Goal: Information Seeking & Learning: Check status

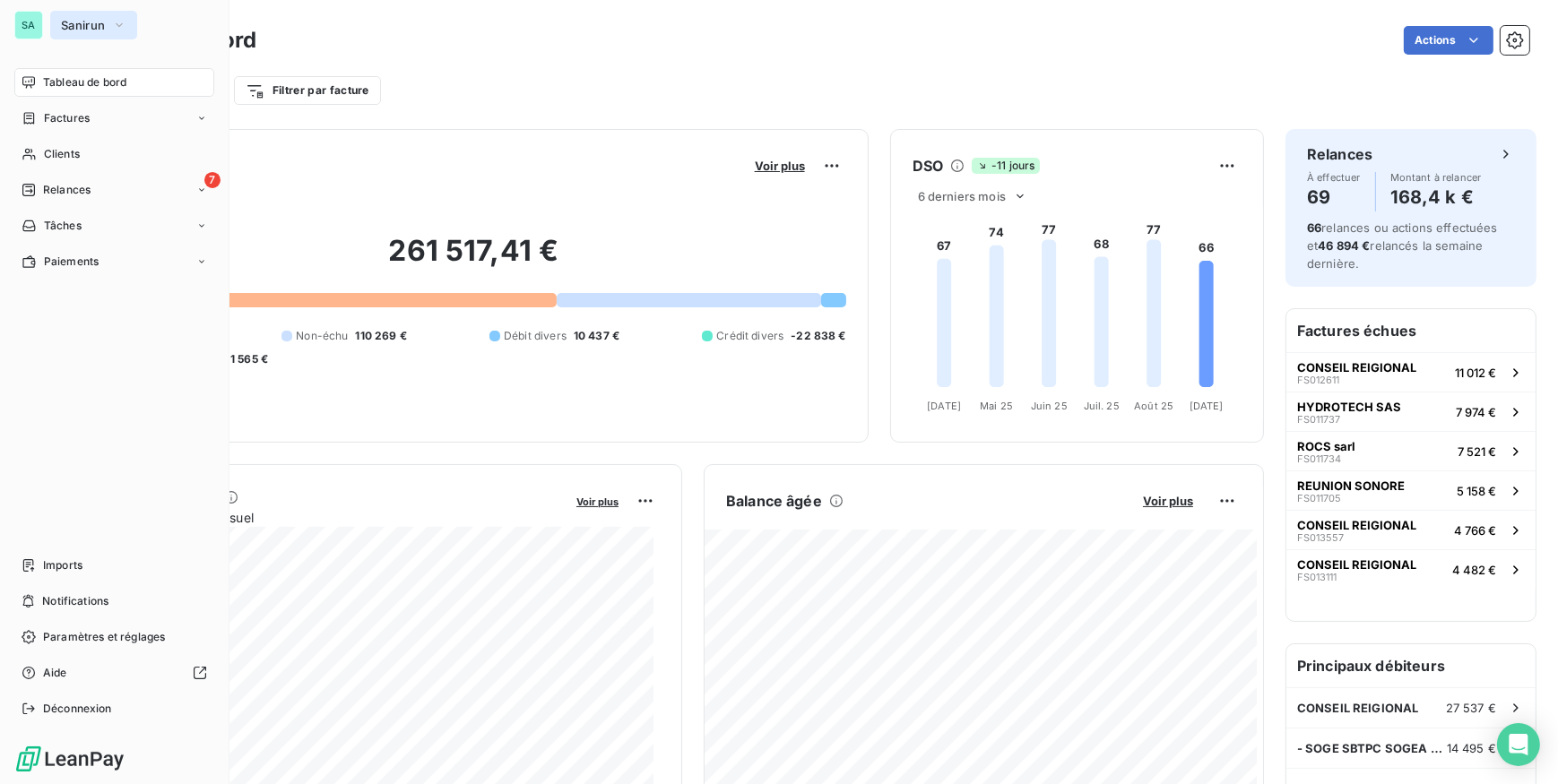
click at [62, 20] on span "Sanirun" at bounding box center [83, 24] width 44 height 15
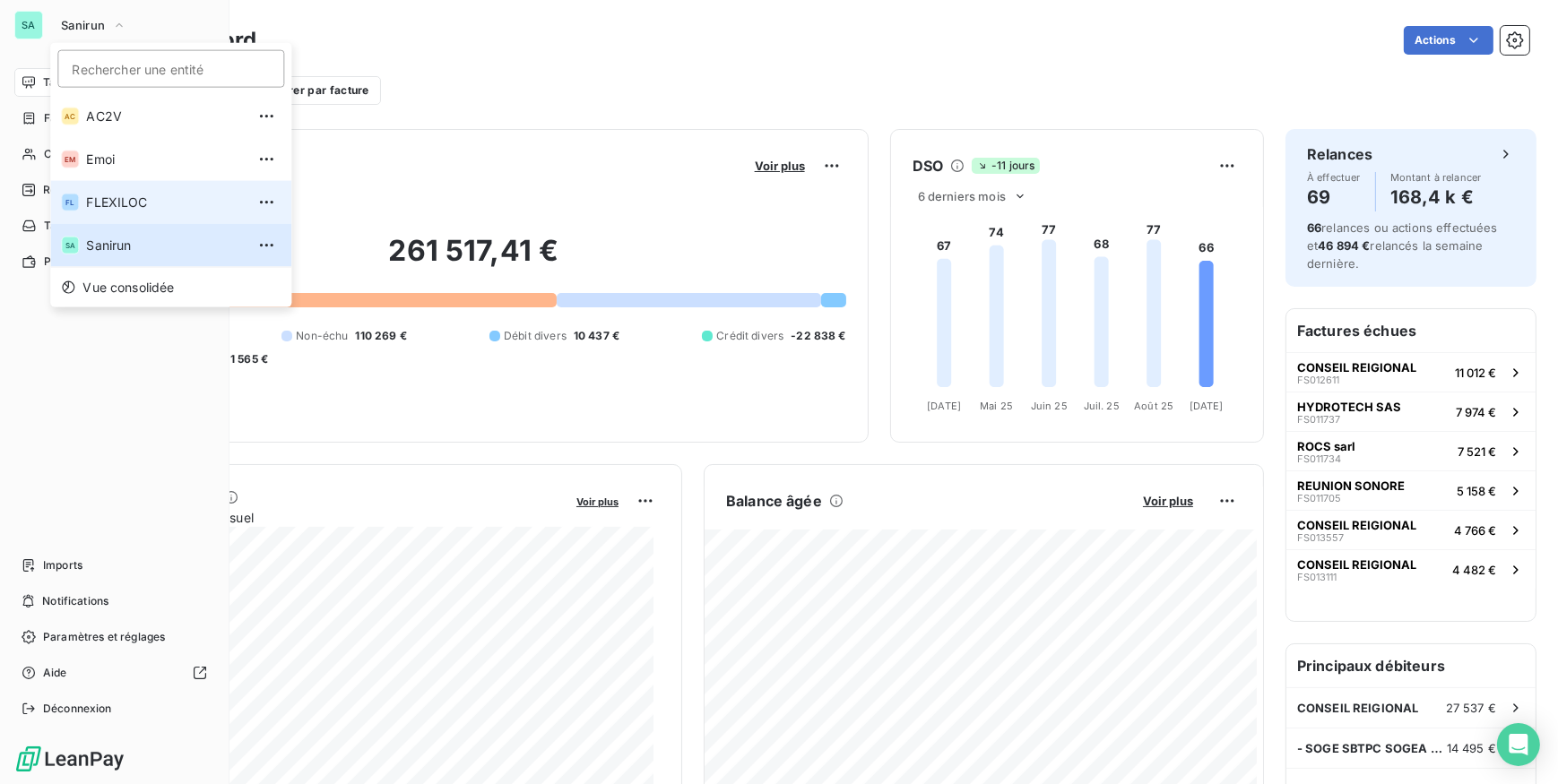
click at [104, 202] on span "FLEXILOC" at bounding box center [165, 203] width 159 height 18
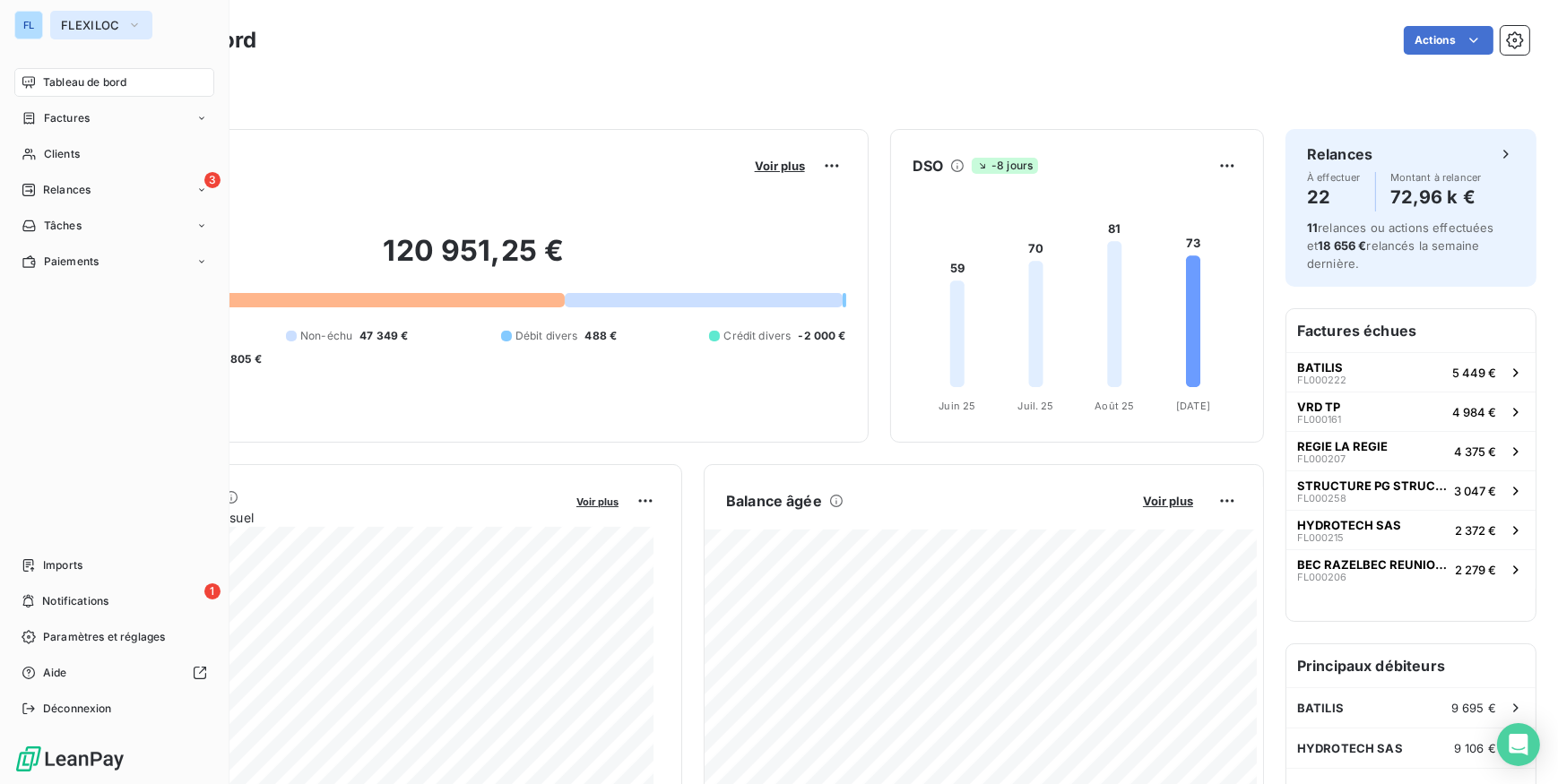
click at [106, 14] on button "FLEXILOC" at bounding box center [101, 24] width 102 height 28
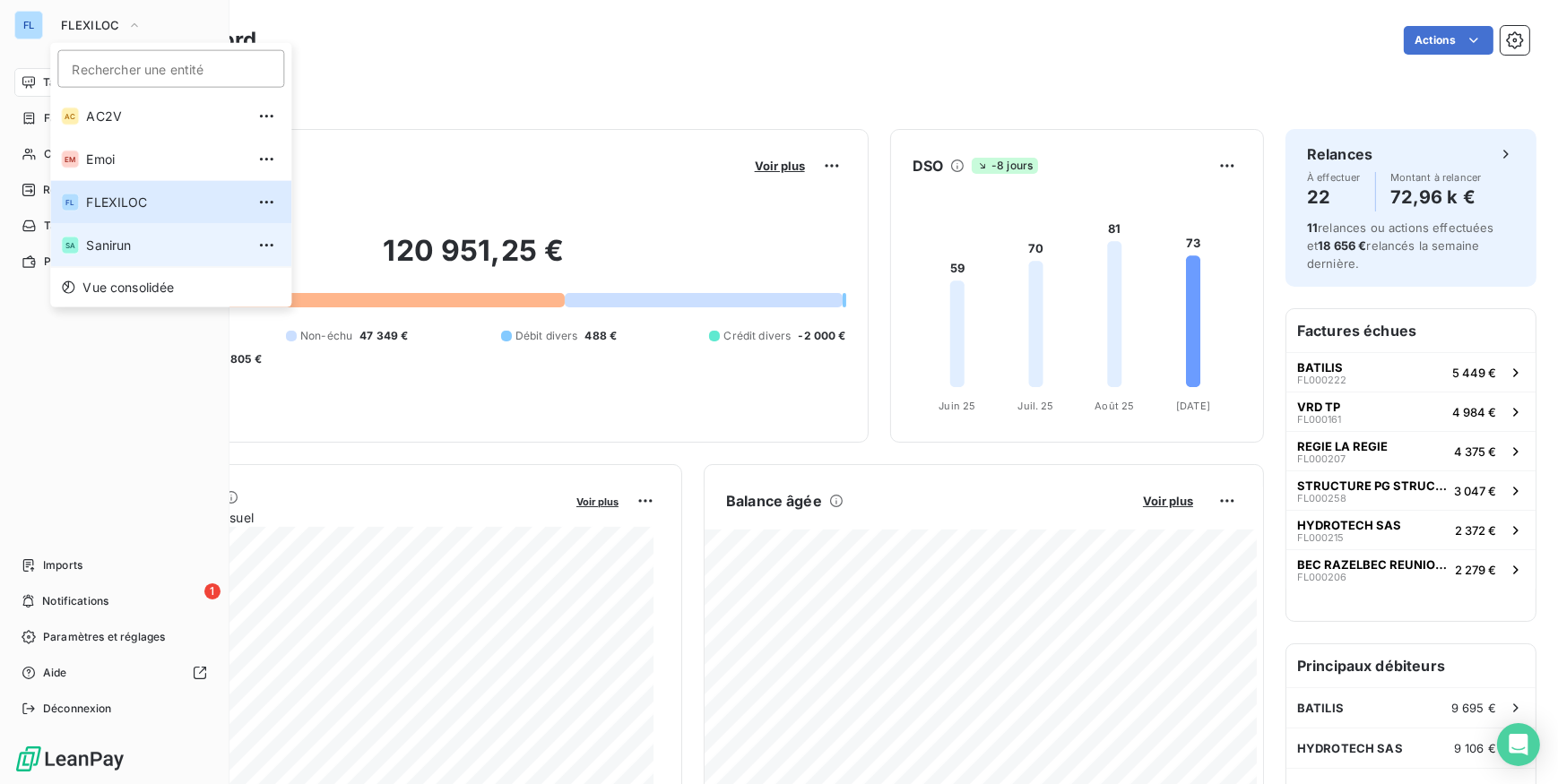
click at [95, 238] on span "Sanirun" at bounding box center [165, 245] width 159 height 18
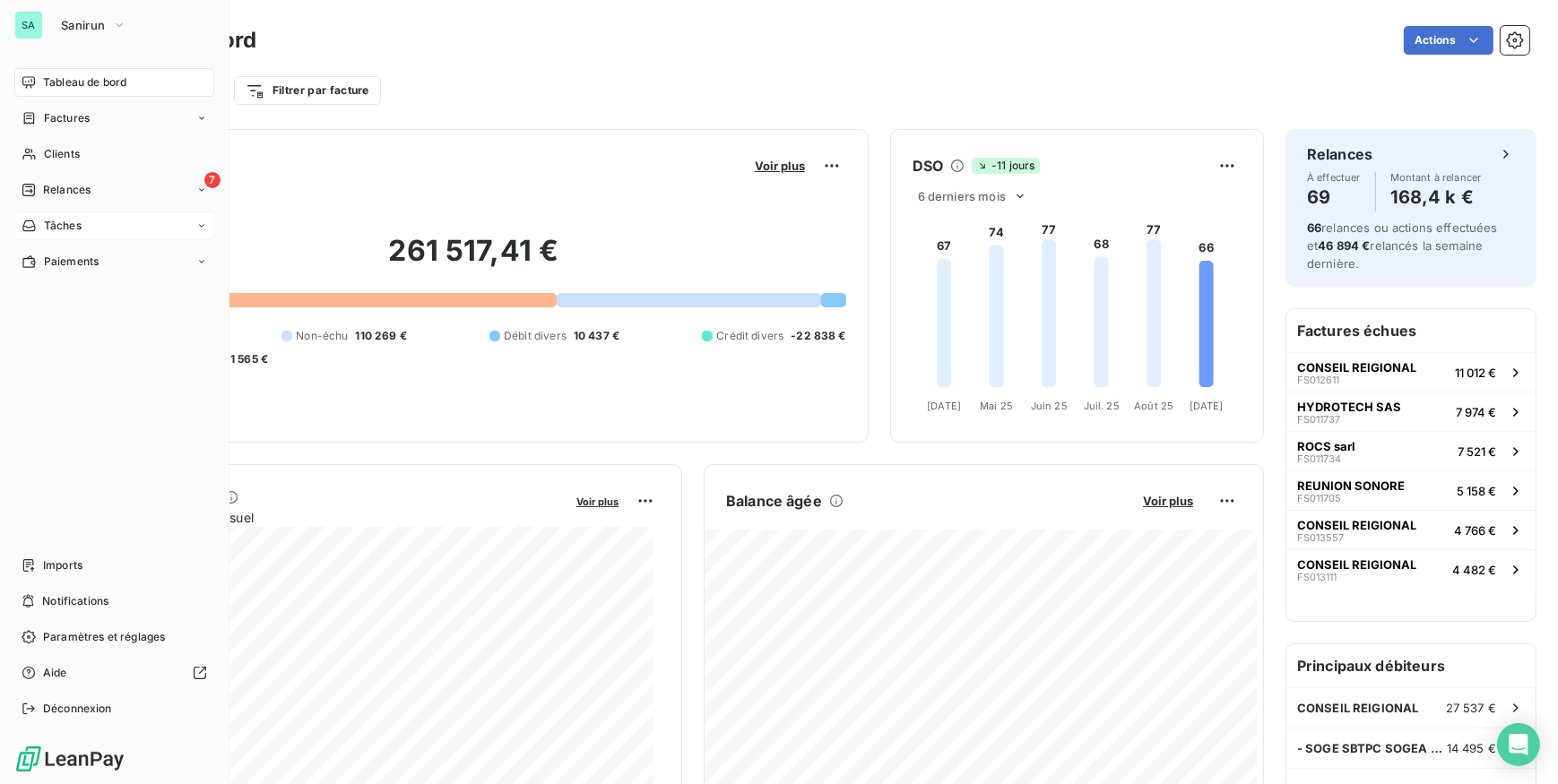
click at [109, 229] on div "Tâches" at bounding box center [114, 225] width 200 height 28
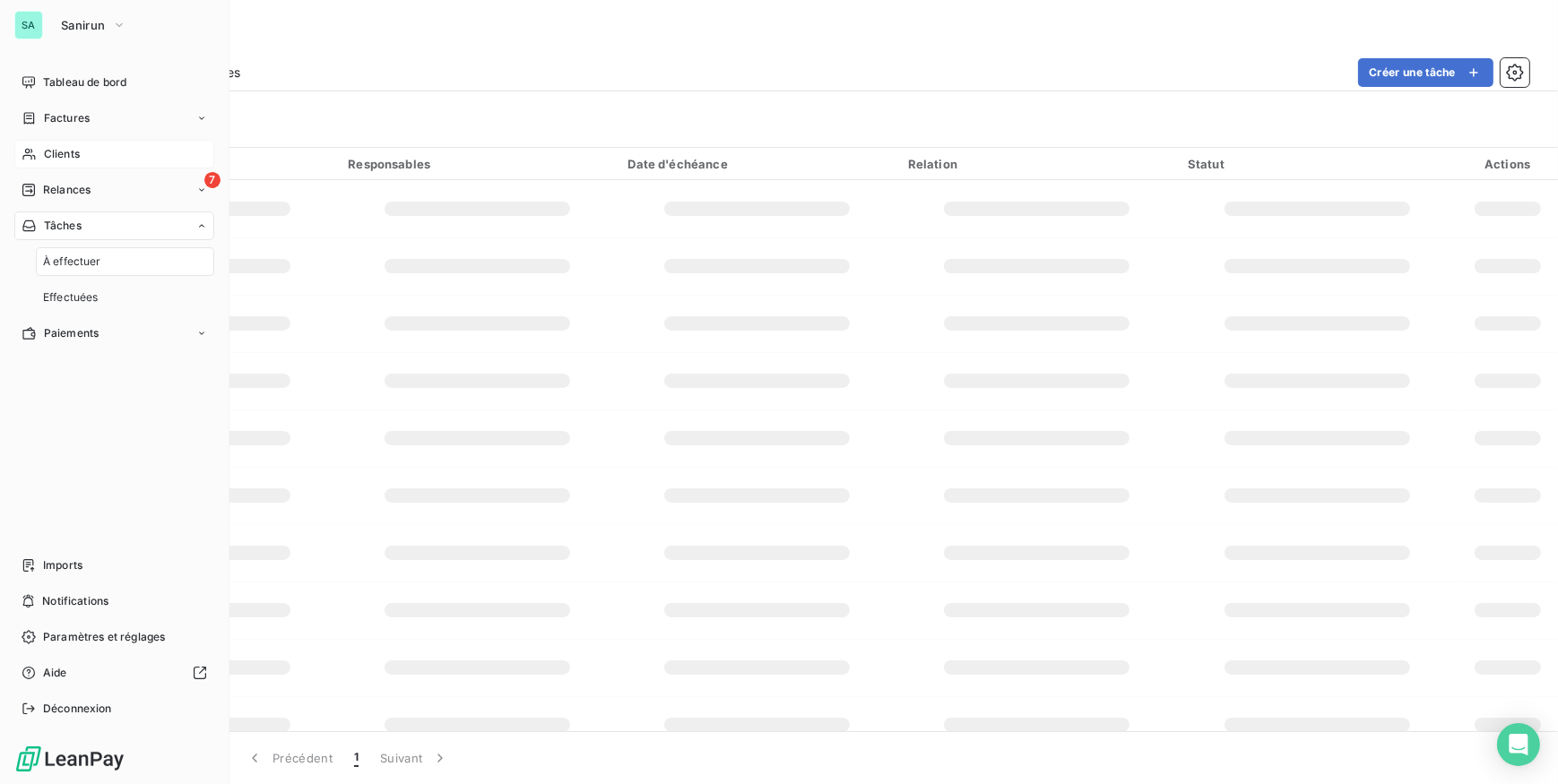
click at [63, 152] on span "Clients" at bounding box center [61, 154] width 36 height 17
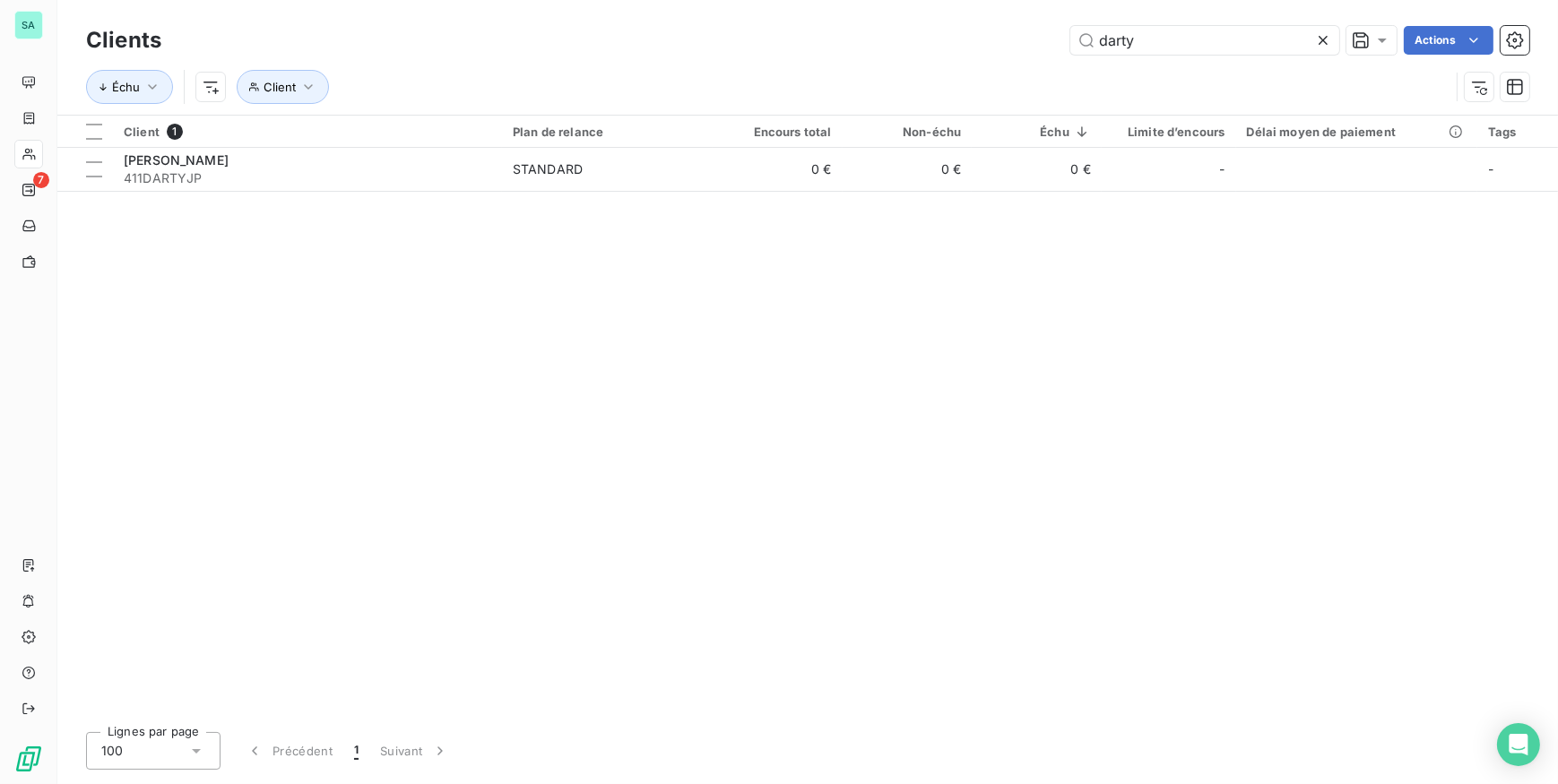
drag, startPoint x: 1049, startPoint y: 39, endPoint x: 1035, endPoint y: 38, distance: 14.0
click at [1037, 39] on div "darty Actions" at bounding box center [856, 40] width 1347 height 28
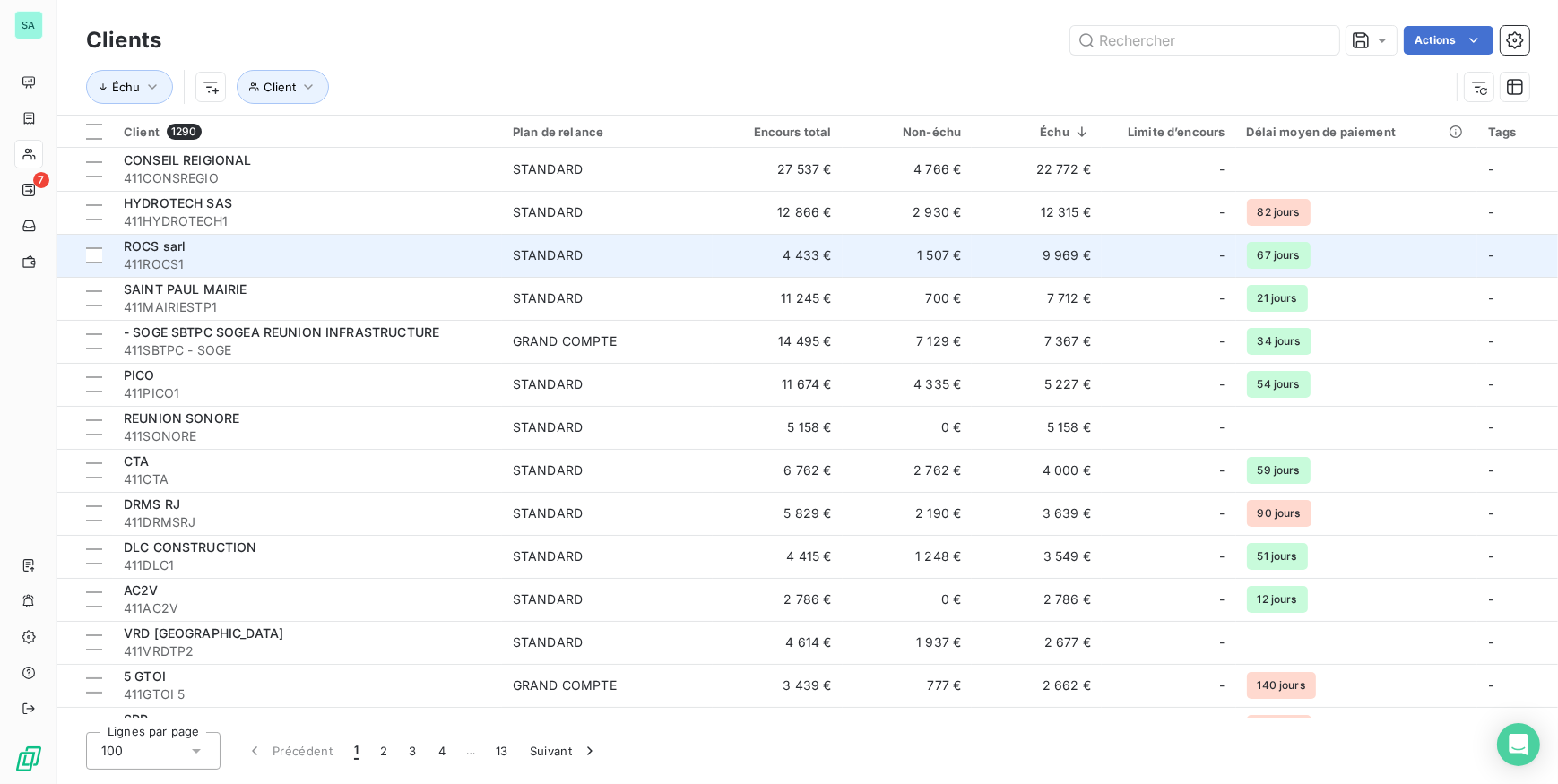
click at [305, 249] on div "ROCS sarl" at bounding box center [307, 246] width 367 height 18
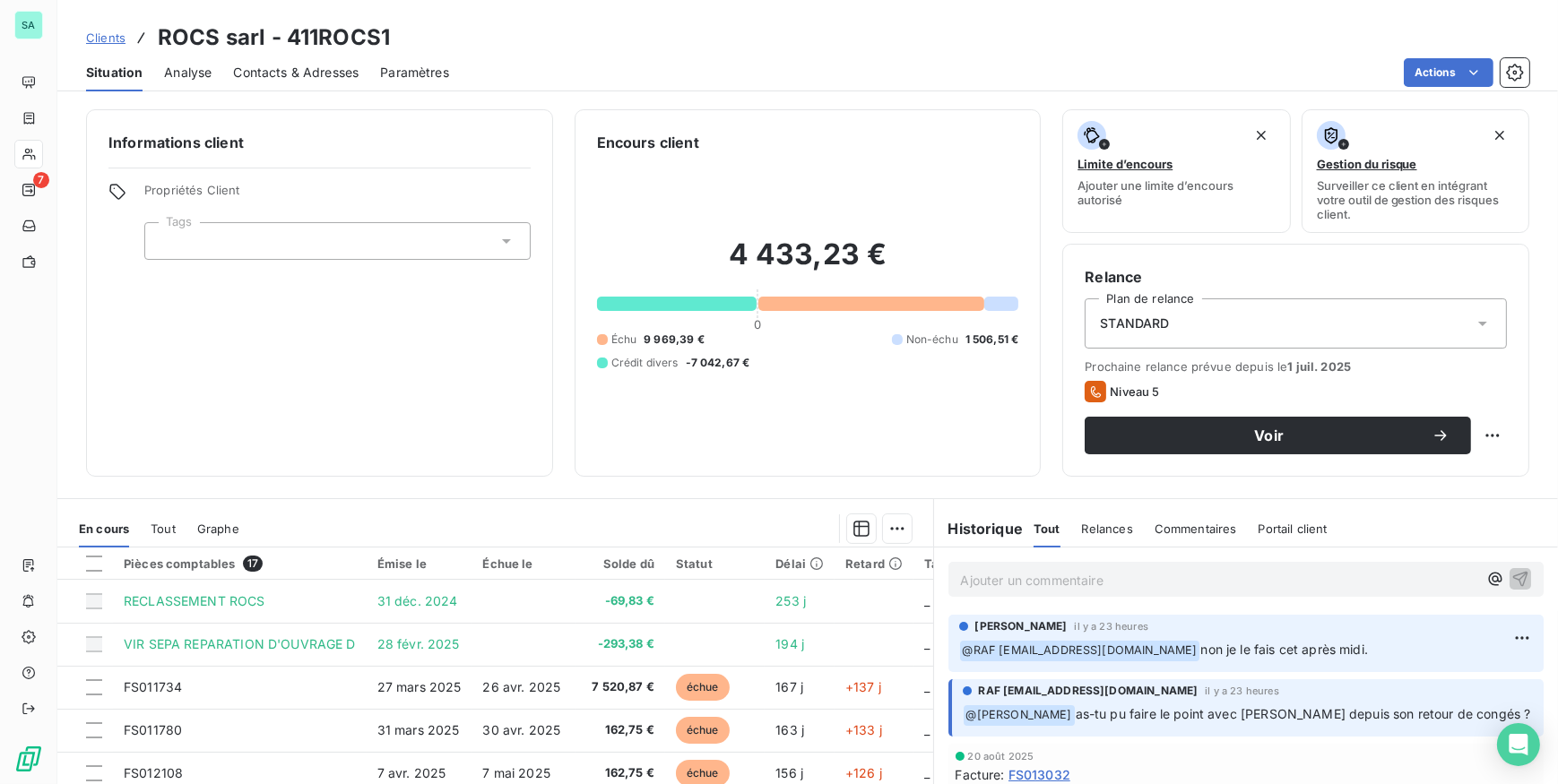
click at [333, 72] on span "Contacts & Adresses" at bounding box center [295, 72] width 126 height 18
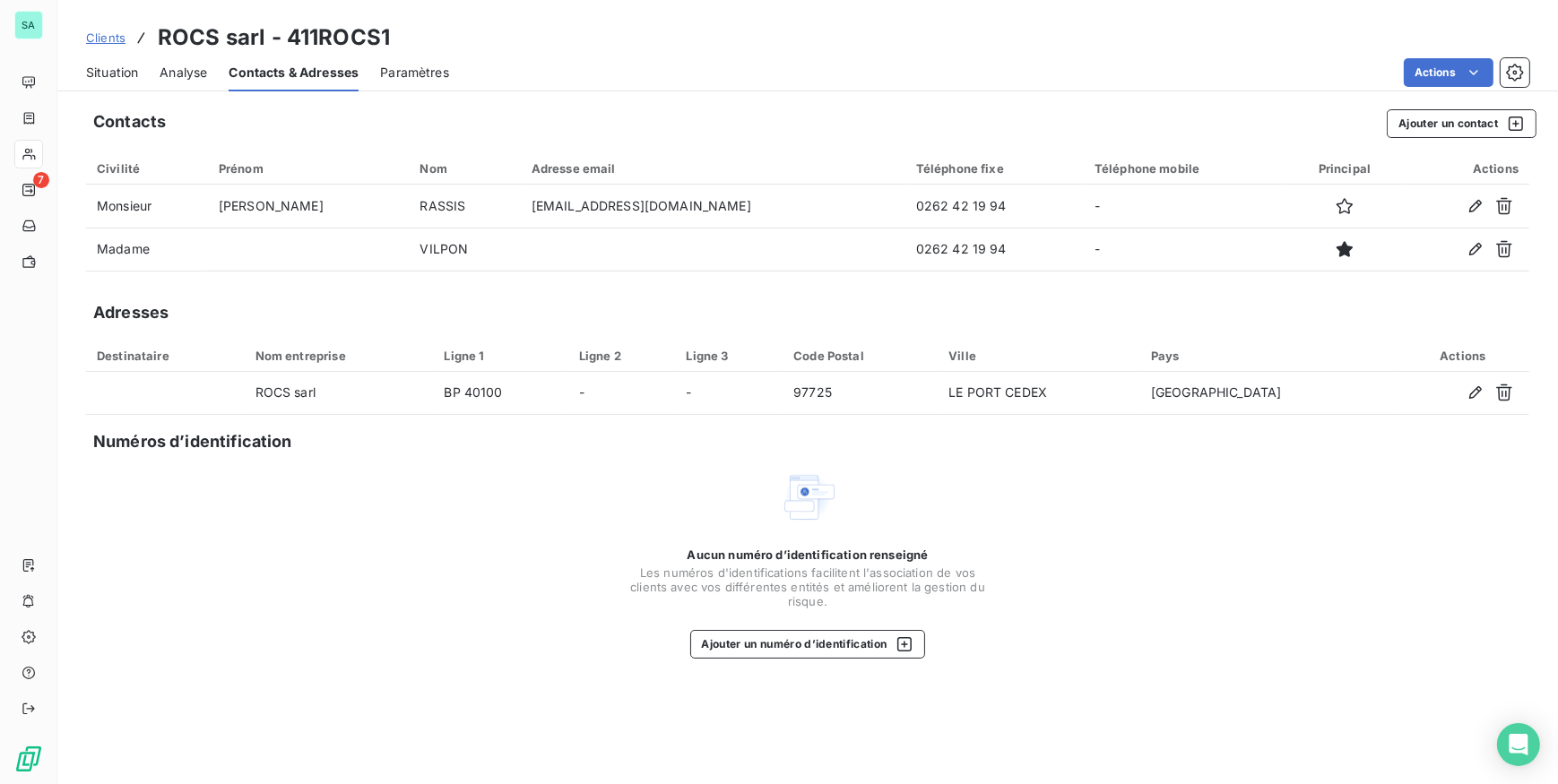
click at [110, 78] on span "Situation" at bounding box center [111, 72] width 52 height 18
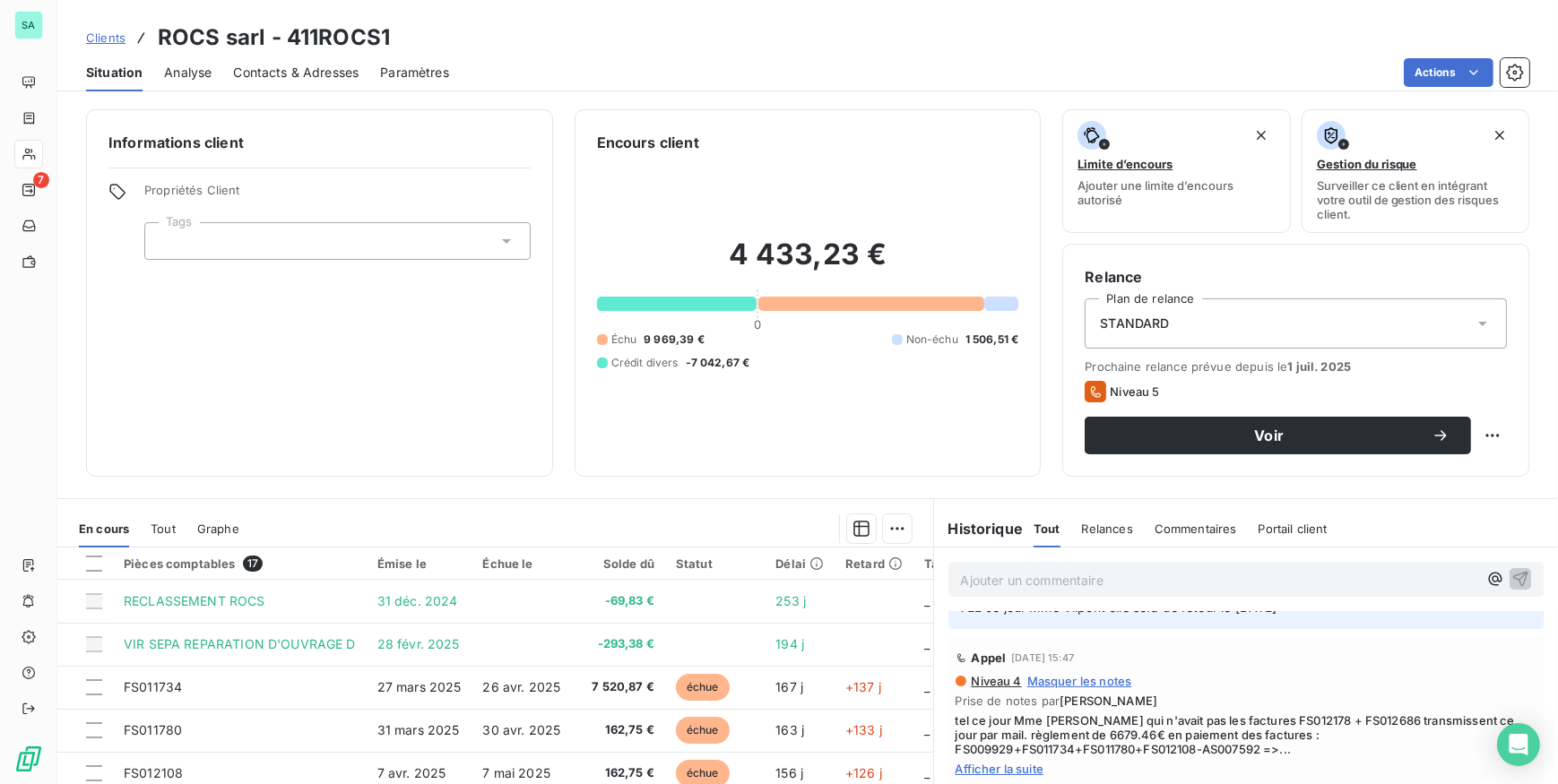
scroll to position [407, 0]
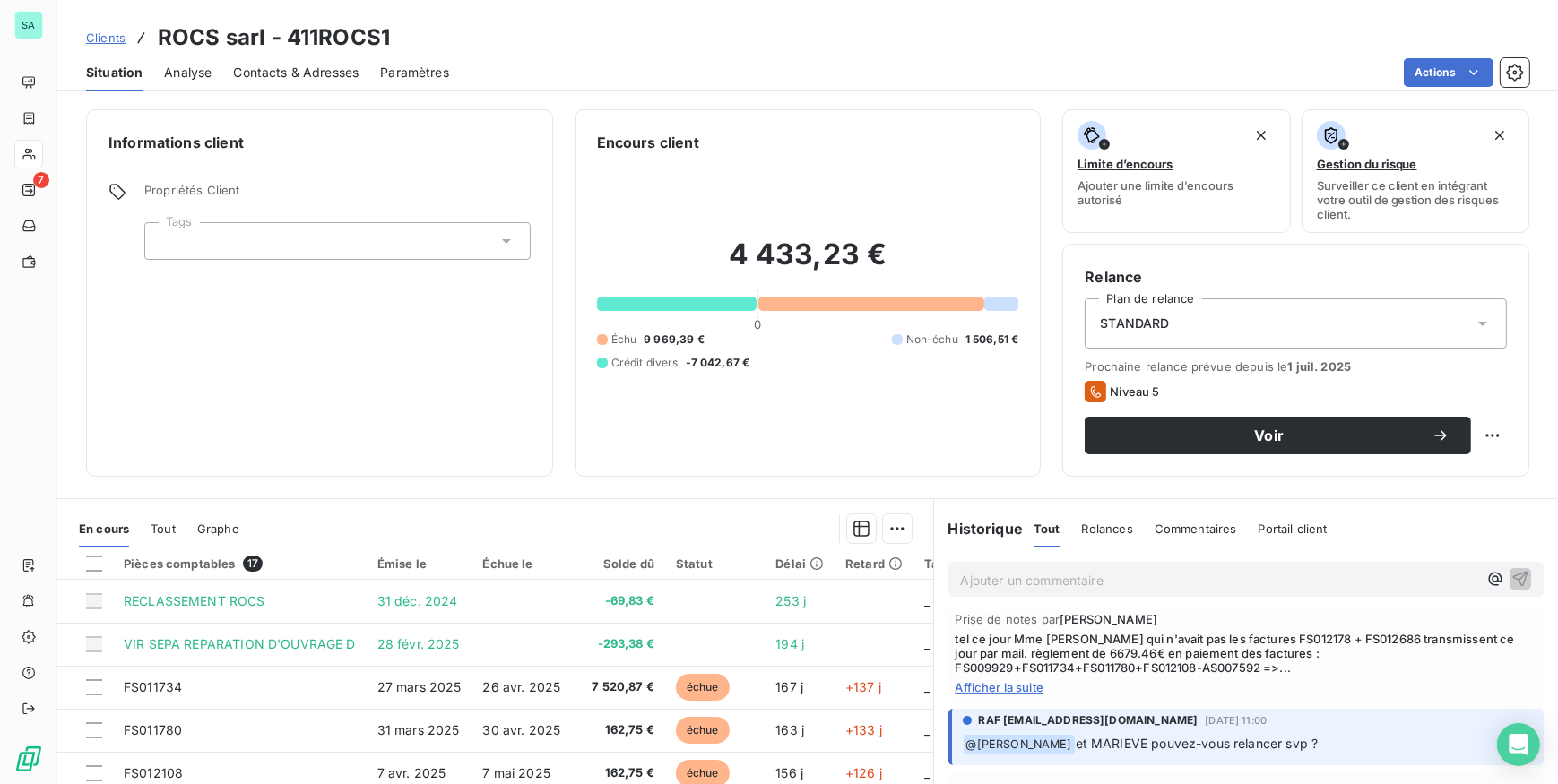
click at [1013, 694] on span "Afficher la suite" at bounding box center [1246, 687] width 582 height 15
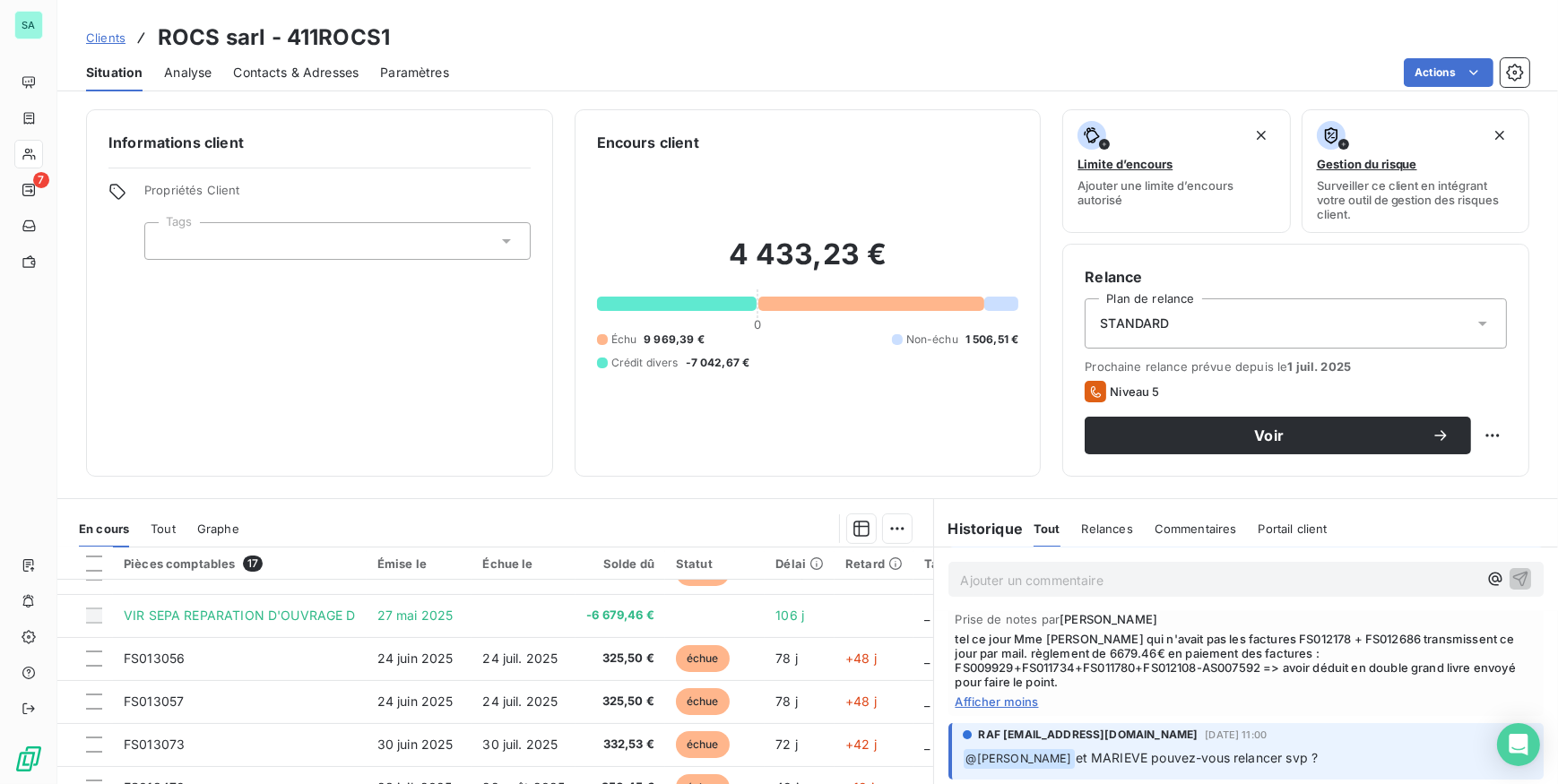
scroll to position [0, 0]
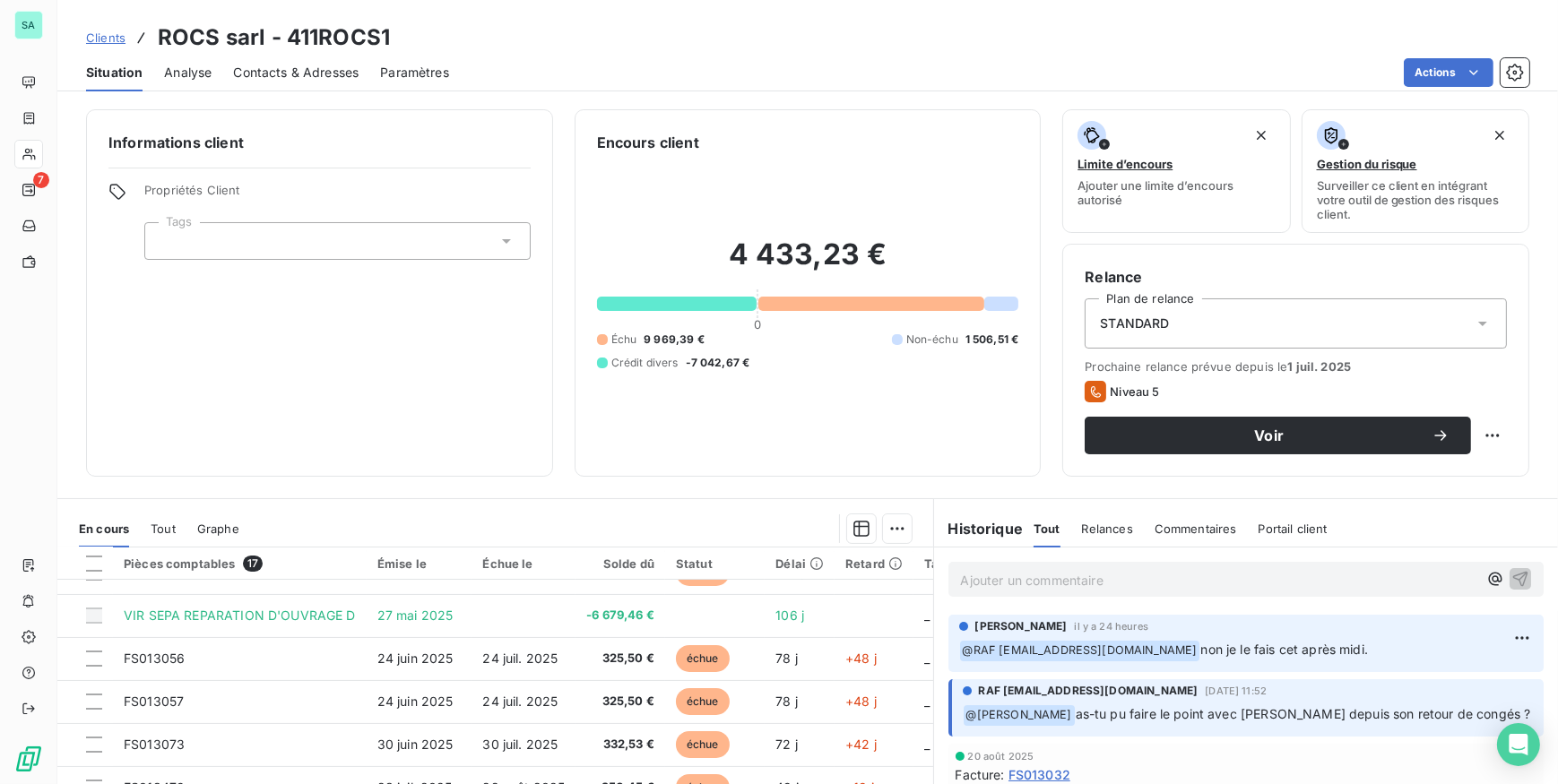
click at [1055, 579] on p "Ajouter un commentaire ﻿" at bounding box center [1219, 579] width 517 height 22
click at [1326, 579] on p "Tel Mme Vilpont ce jour mail de relance envoyé à M" at bounding box center [1219, 579] width 517 height 20
click at [1315, 583] on p "Tel Mme Vilpont ce jour mail de relance envoyé à [PERSON_NAME]" at bounding box center [1219, 579] width 517 height 20
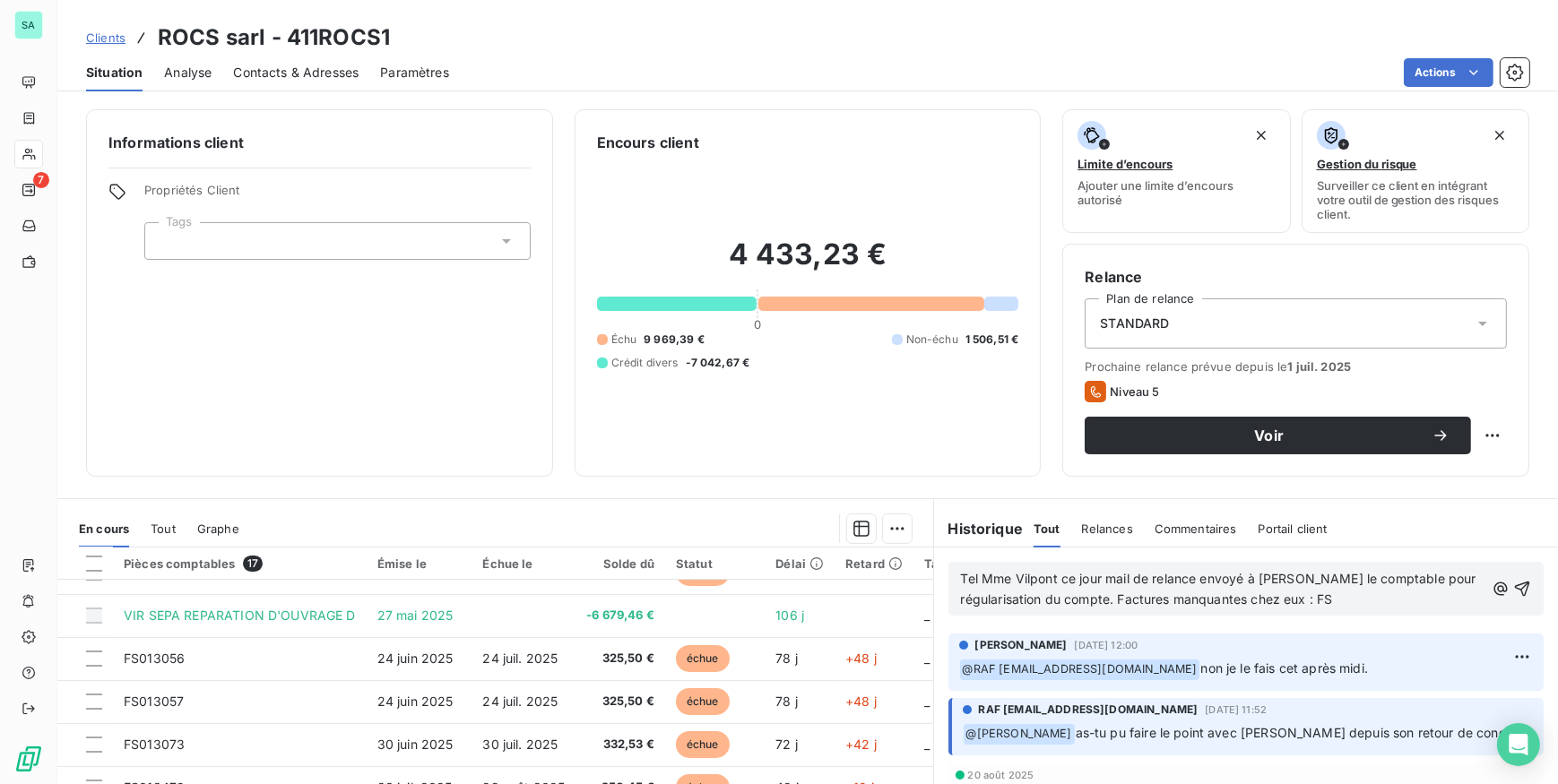
click at [1122, 606] on span "Tel Mme Vilpont ce jour mail de relance envoyé à [PERSON_NAME] le comptable pou…" at bounding box center [1220, 588] width 519 height 36
click at [1352, 601] on p "Tel Mme Vilpont ce jour mail de relance envoyé à [PERSON_NAME] le comptable pou…" at bounding box center [1223, 589] width 524 height 41
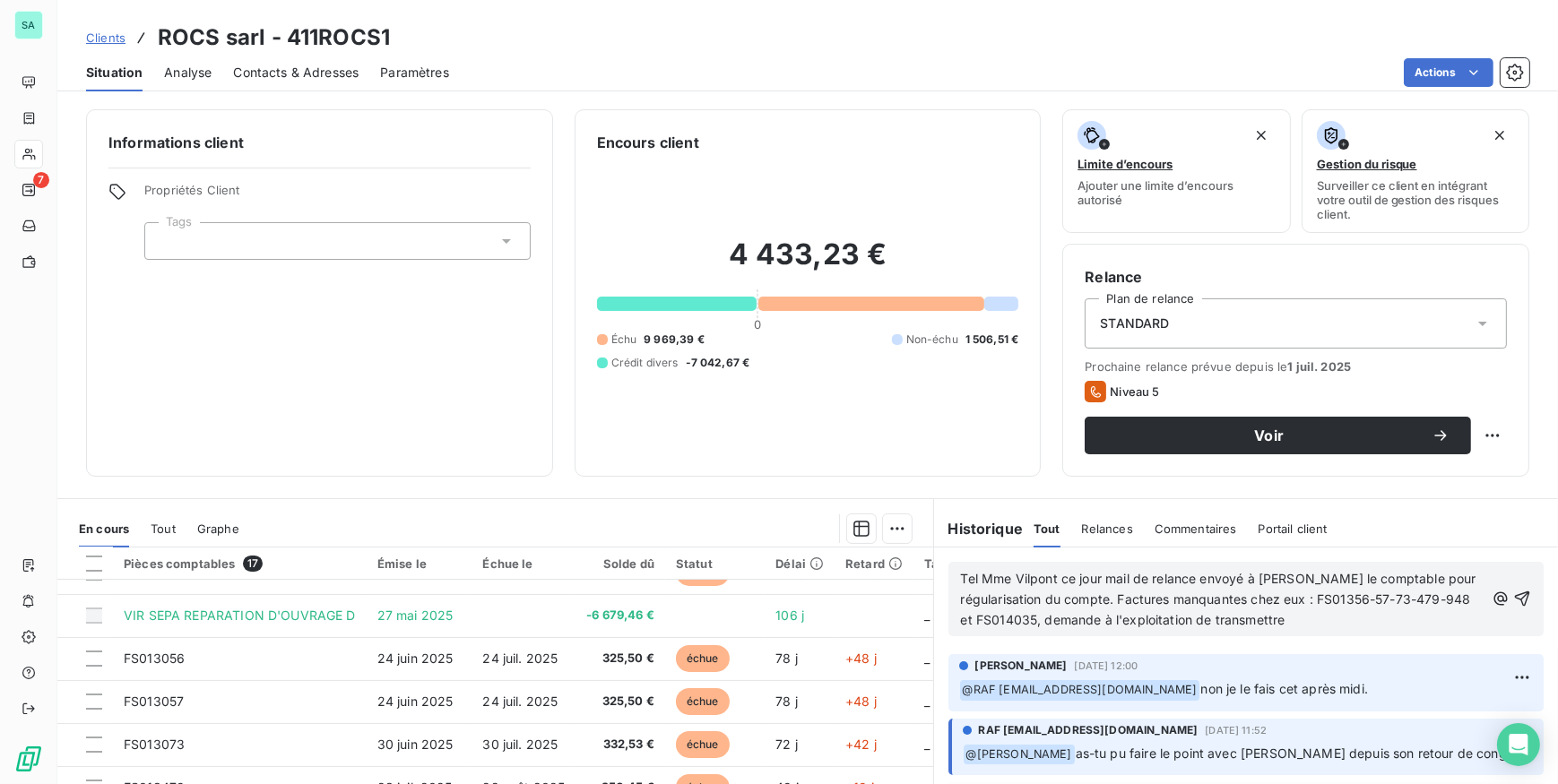
click at [1124, 618] on span "Tel Mme Vilpont ce jour mail de relance envoyé à [PERSON_NAME] le comptable pou…" at bounding box center [1220, 599] width 519 height 56
click at [1348, 615] on p "Tel Mme Vilpont ce jour mail de relance envoyé à [PERSON_NAME] le comptable pou…" at bounding box center [1223, 599] width 524 height 61
click at [1257, 616] on span "Tel Mme Vilpont ce jour mail de relance envoyé à [PERSON_NAME] le comptable pou…" at bounding box center [1220, 599] width 519 height 56
click at [1039, 631] on p "Tel Mme Vilpont ce jour mail de relance envoyé à [PERSON_NAME] le comptable pou…" at bounding box center [1223, 599] width 524 height 61
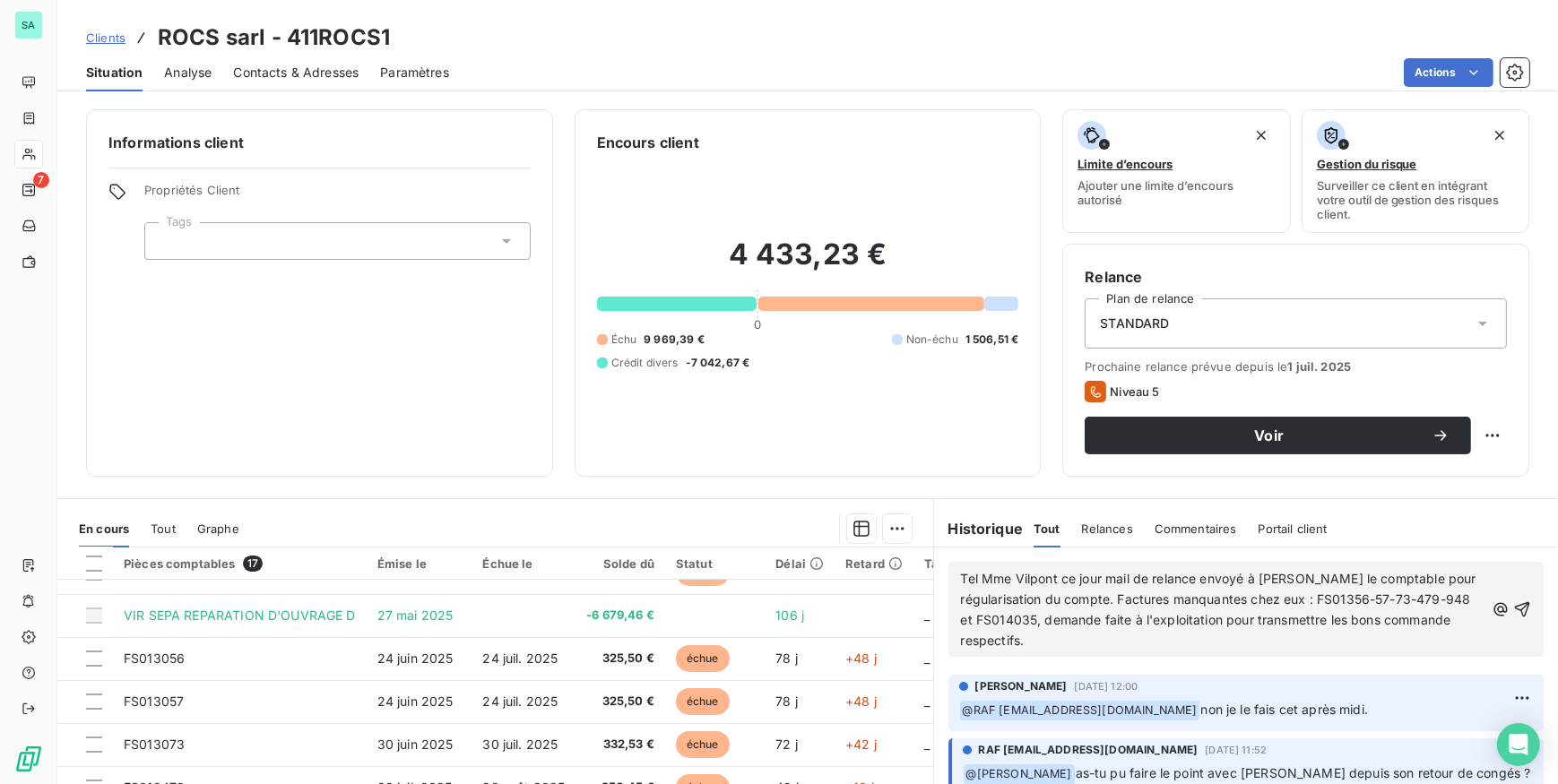
click at [1095, 577] on span "Tel Mme Vilpont ce jour mail de relance envoyé à [PERSON_NAME] le comptable pou…" at bounding box center [1220, 609] width 519 height 77
click at [1022, 639] on span "Tel Mme Vilpont ce jour, mail de relance envoyé à [PERSON_NAME] le comptable po…" at bounding box center [1221, 609] width 521 height 77
click at [1513, 610] on icon "button" at bounding box center [1522, 609] width 18 height 18
